Goal: Information Seeking & Learning: Learn about a topic

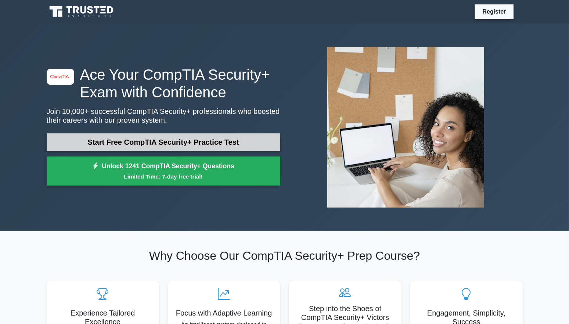
click at [164, 141] on link "Start Free CompTIA Security+ Practice Test" at bounding box center [164, 142] width 234 height 18
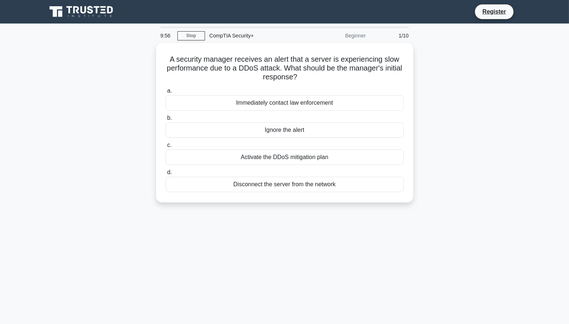
scroll to position [1545, 0]
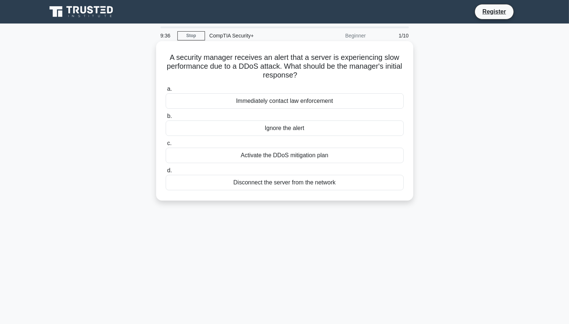
click at [337, 156] on div "Activate the DDoS mitigation plan" at bounding box center [285, 155] width 238 height 15
click at [166, 146] on input "c. Activate the DDoS mitigation plan" at bounding box center [166, 143] width 0 height 5
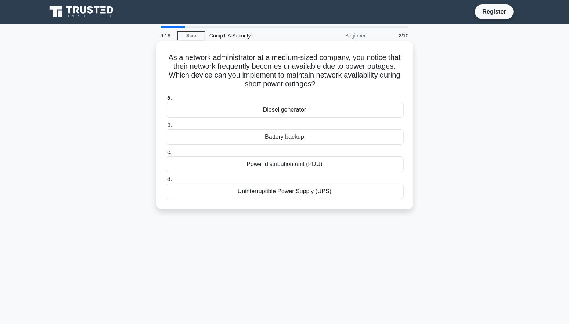
click at [327, 136] on div "Battery backup" at bounding box center [285, 136] width 238 height 15
click at [166, 128] on input "b. Battery backup" at bounding box center [166, 125] width 0 height 5
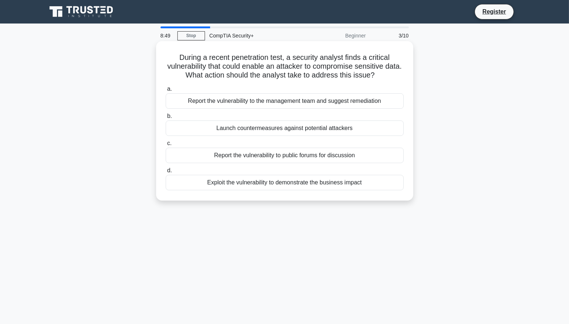
click at [361, 104] on div "Report the vulnerability to the management team and suggest remediation" at bounding box center [285, 100] width 238 height 15
click at [166, 91] on input "a. Report the vulnerability to the management team and suggest remediation" at bounding box center [166, 89] width 0 height 5
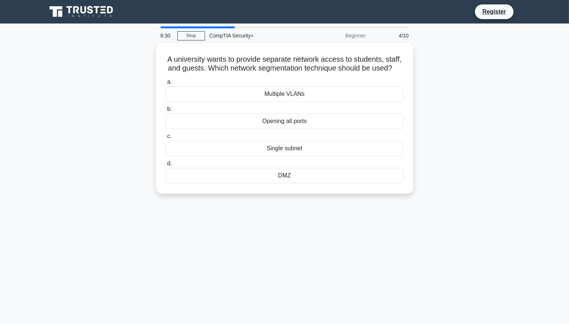
click at [361, 102] on div "Multiple VLANs" at bounding box center [285, 93] width 238 height 15
click at [166, 85] on input "a. Multiple VLANs" at bounding box center [166, 82] width 0 height 5
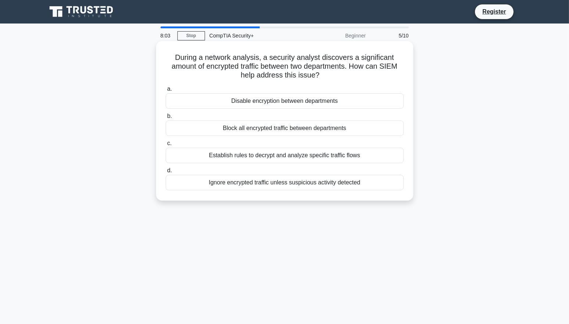
click at [324, 182] on div "Ignore encrypted traffic unless suspicious activity detected" at bounding box center [285, 182] width 238 height 15
click at [166, 173] on input "d. Ignore encrypted traffic unless suspicious activity detected" at bounding box center [166, 170] width 0 height 5
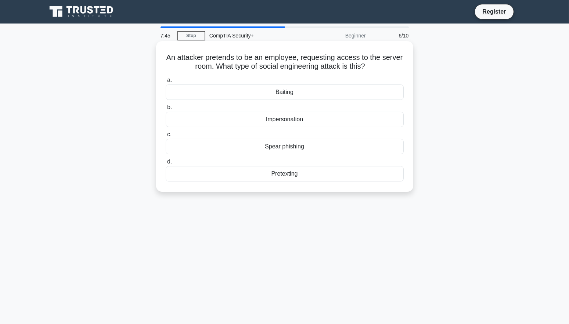
click at [336, 121] on div "Impersonation" at bounding box center [285, 119] width 238 height 15
click at [166, 110] on input "b. Impersonation" at bounding box center [166, 107] width 0 height 5
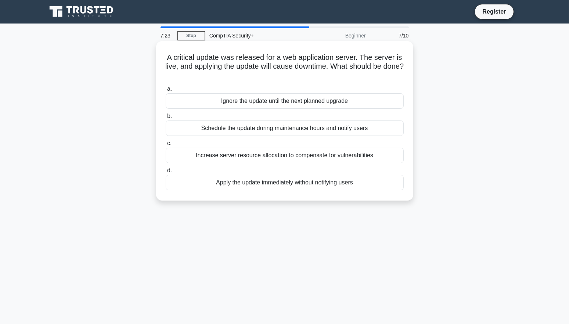
click at [365, 130] on div "Schedule the update during maintenance hours and notify users" at bounding box center [285, 128] width 238 height 15
click at [166, 119] on input "b. Schedule the update during maintenance hours and notify users" at bounding box center [166, 116] width 0 height 5
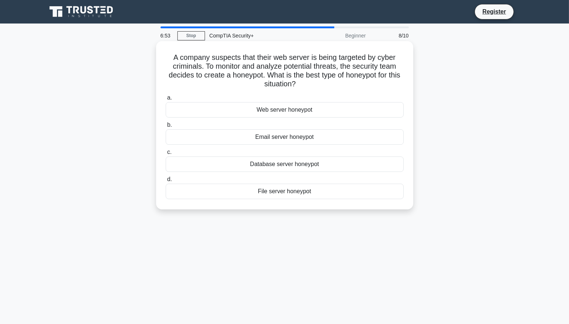
click at [347, 111] on div "Web server honeypot" at bounding box center [285, 109] width 238 height 15
click at [166, 100] on input "a. Web server honeypot" at bounding box center [166, 98] width 0 height 5
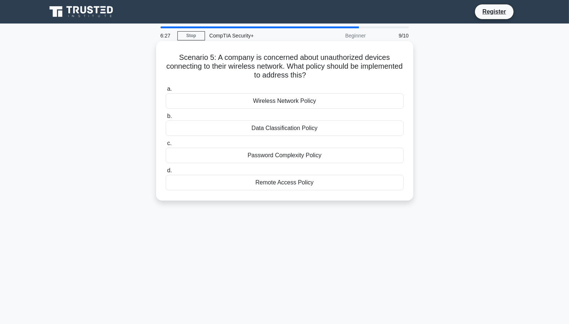
click at [334, 184] on div "Remote Access Policy" at bounding box center [285, 182] width 238 height 15
click at [166, 173] on input "d. Remote Access Policy" at bounding box center [166, 170] width 0 height 5
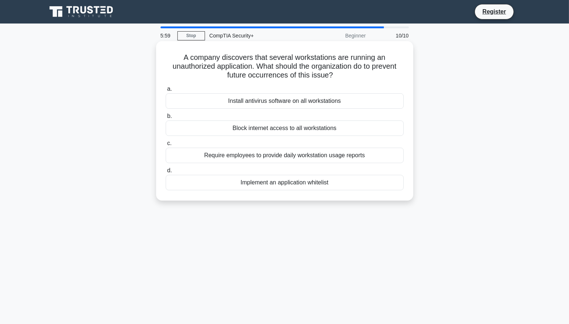
click at [359, 184] on div "Implement an application whitelist" at bounding box center [285, 182] width 238 height 15
click at [166, 173] on input "d. Implement an application whitelist" at bounding box center [166, 170] width 0 height 5
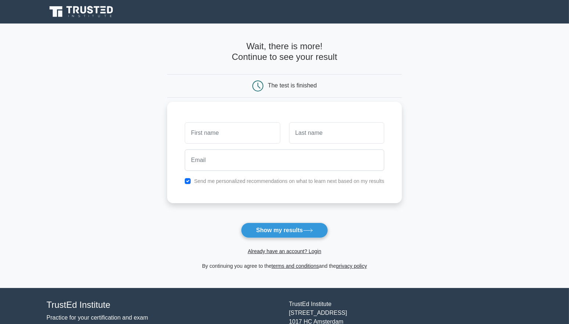
scroll to position [1545, 0]
drag, startPoint x: 291, startPoint y: 230, endPoint x: 434, endPoint y: 112, distance: 185.7
click at [290, 230] on button "Show my results" at bounding box center [284, 230] width 87 height 15
